Goal: Information Seeking & Learning: Find specific fact

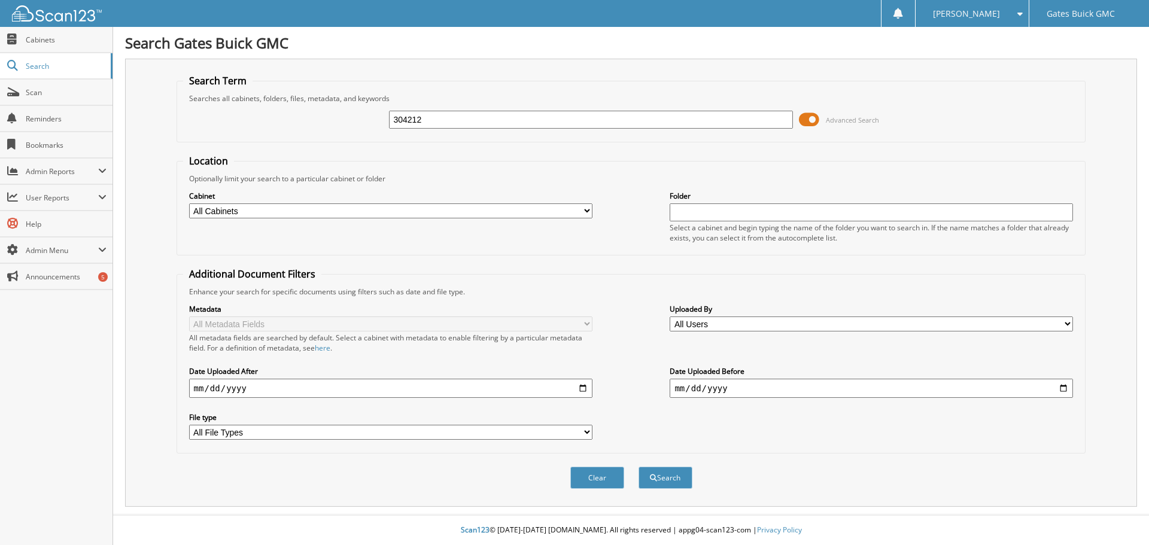
type input "304212"
click at [662, 482] on button "Search" at bounding box center [665, 478] width 54 height 22
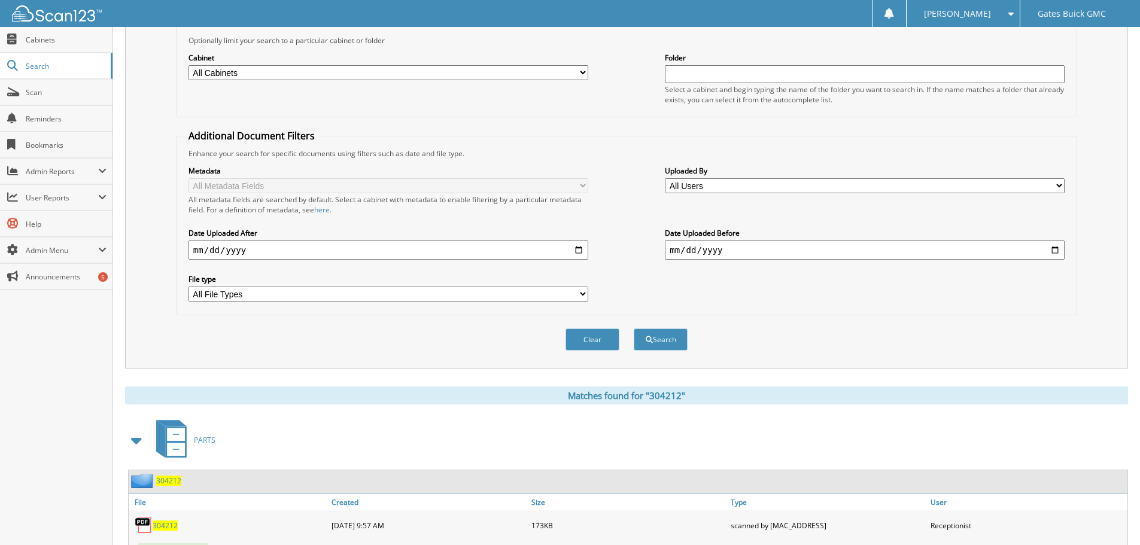
scroll to position [190, 0]
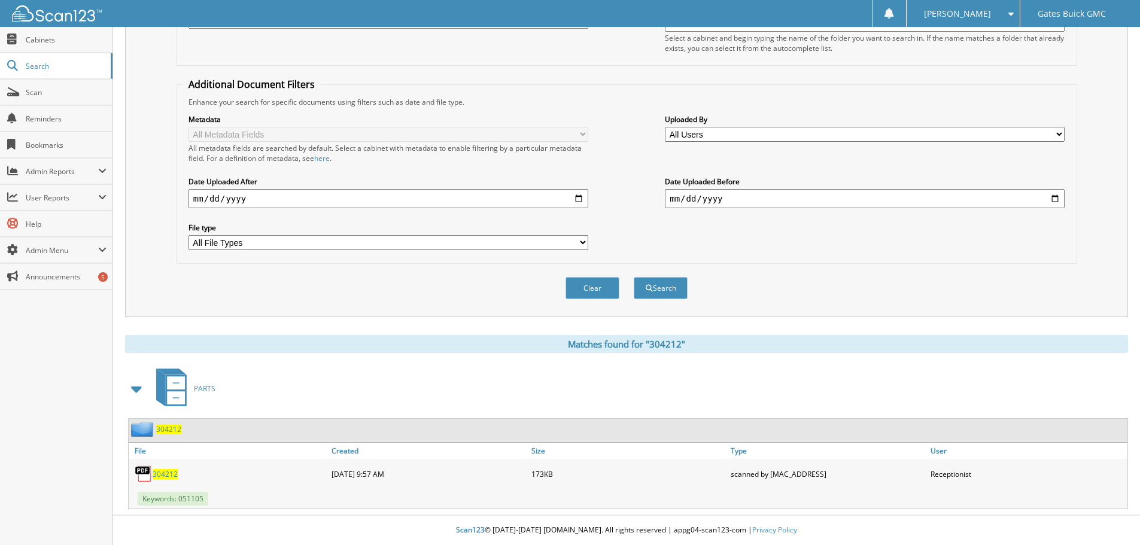
click at [172, 472] on span "304212" at bounding box center [165, 474] width 25 height 10
